Goal: Navigation & Orientation: Find specific page/section

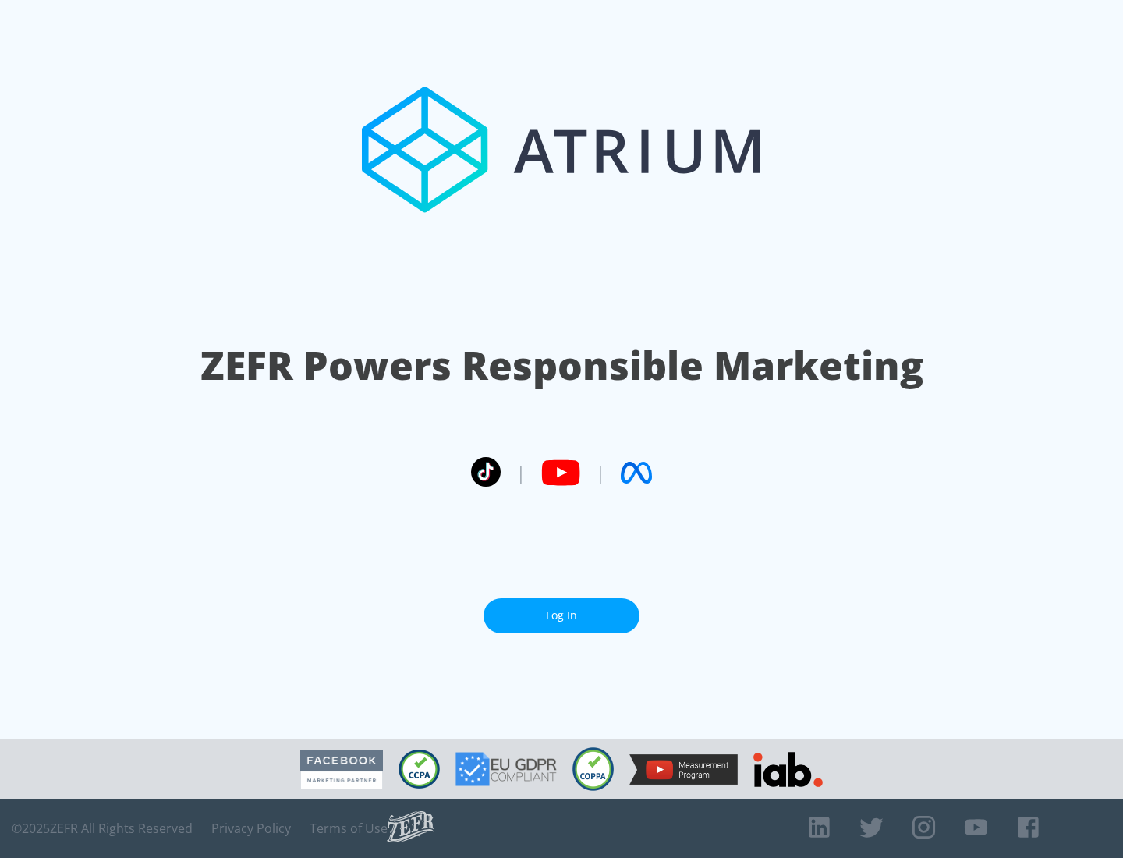
click at [561, 615] on link "Log In" at bounding box center [561, 615] width 156 height 35
